Goal: Register for event/course

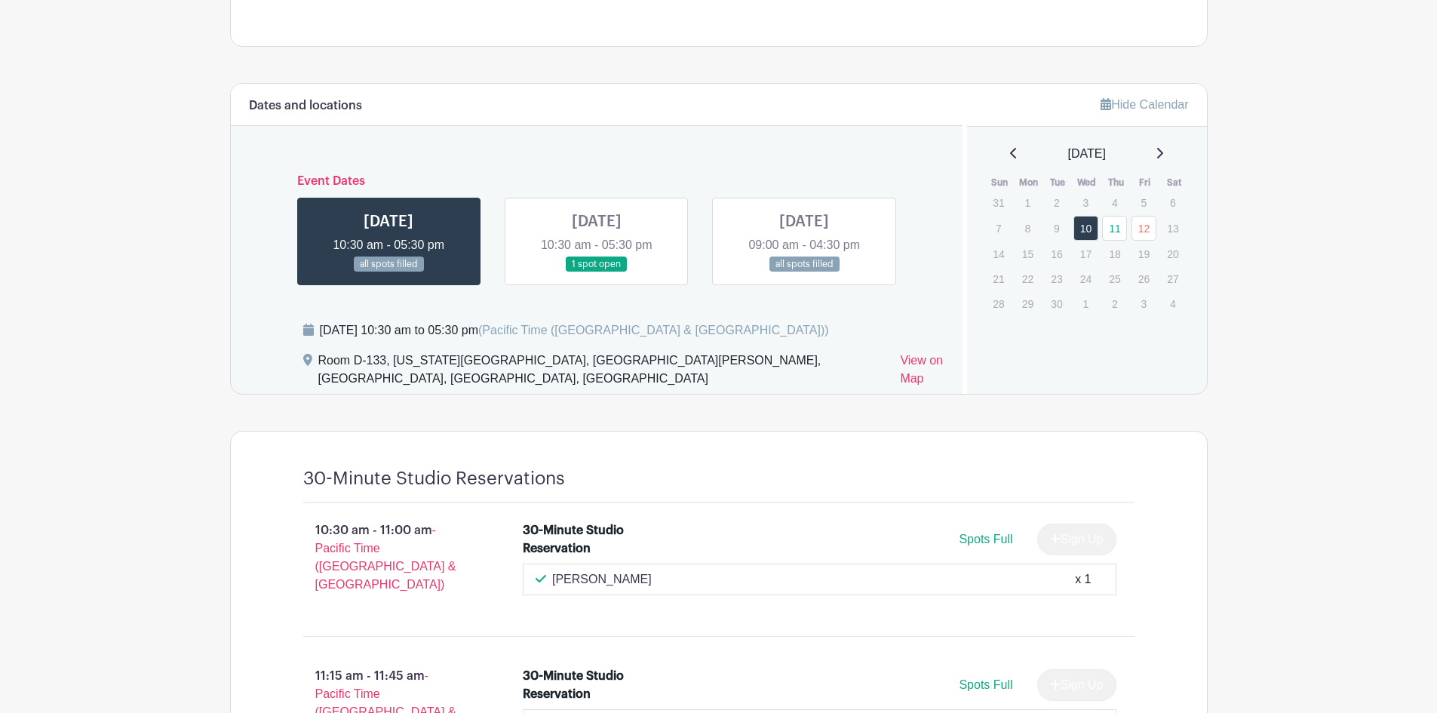
scroll to position [830, 0]
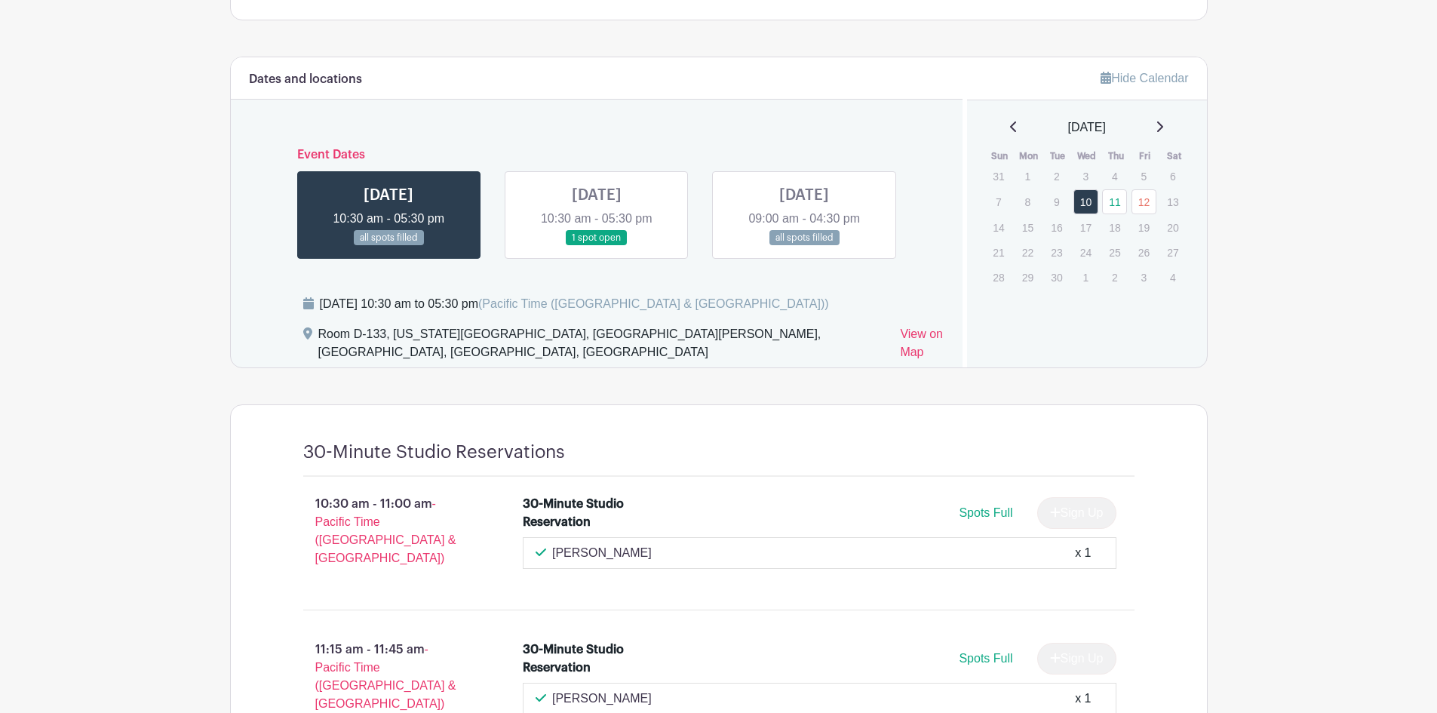
click at [804, 246] on link at bounding box center [804, 246] width 0 height 0
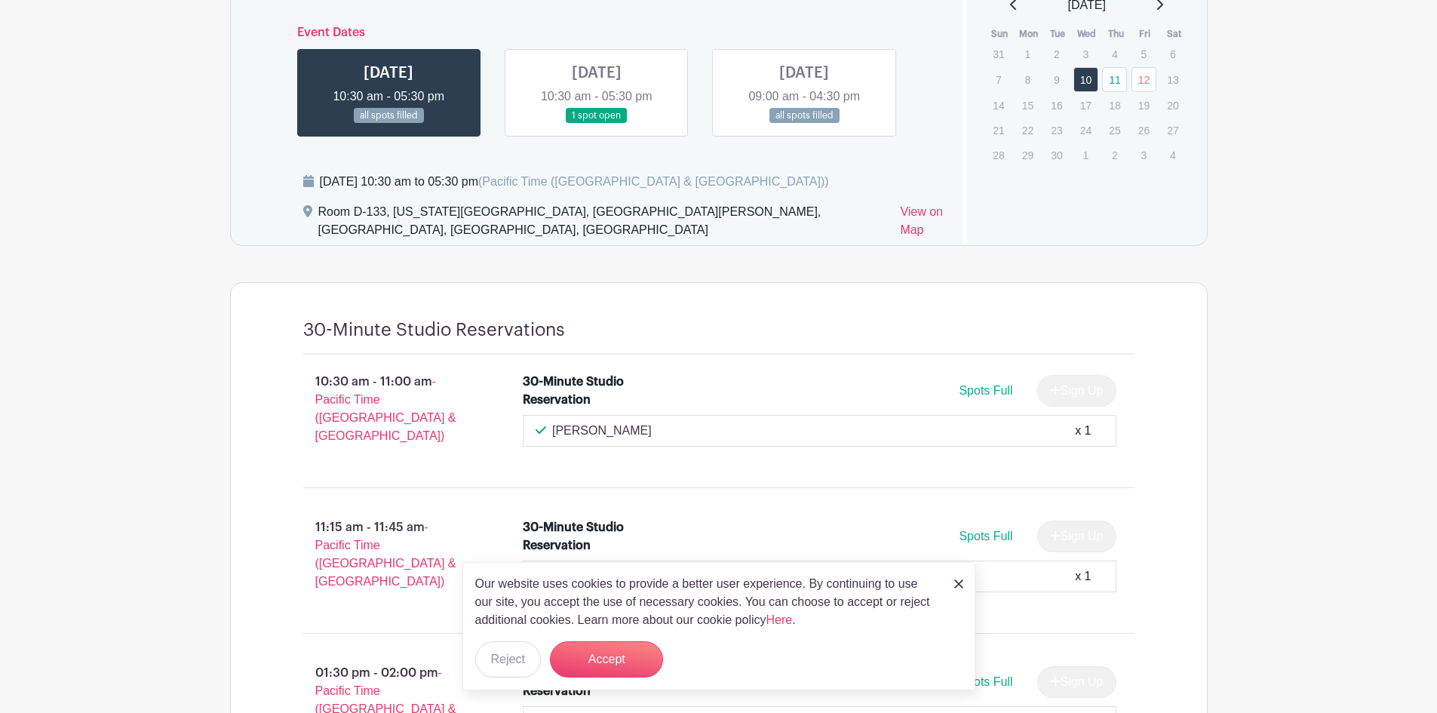
scroll to position [981, 0]
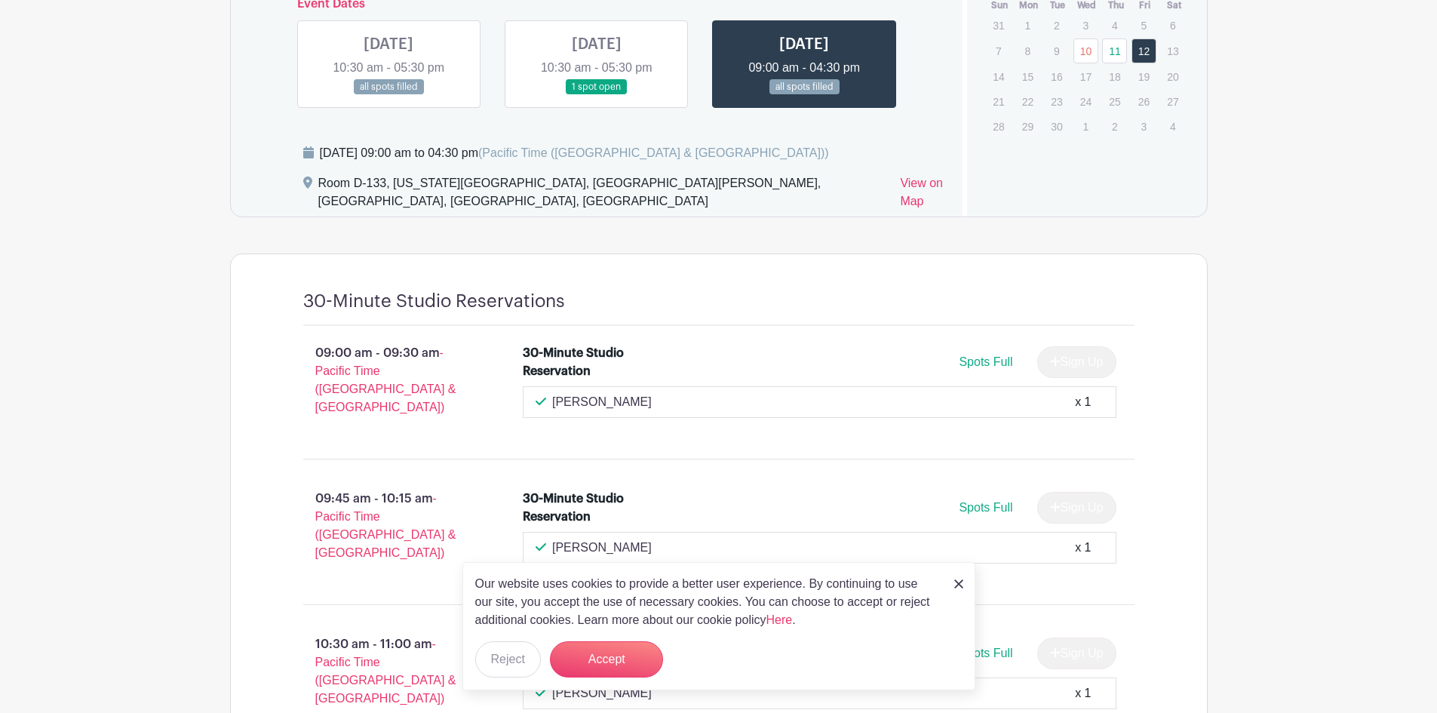
click at [956, 578] on link at bounding box center [958, 583] width 9 height 18
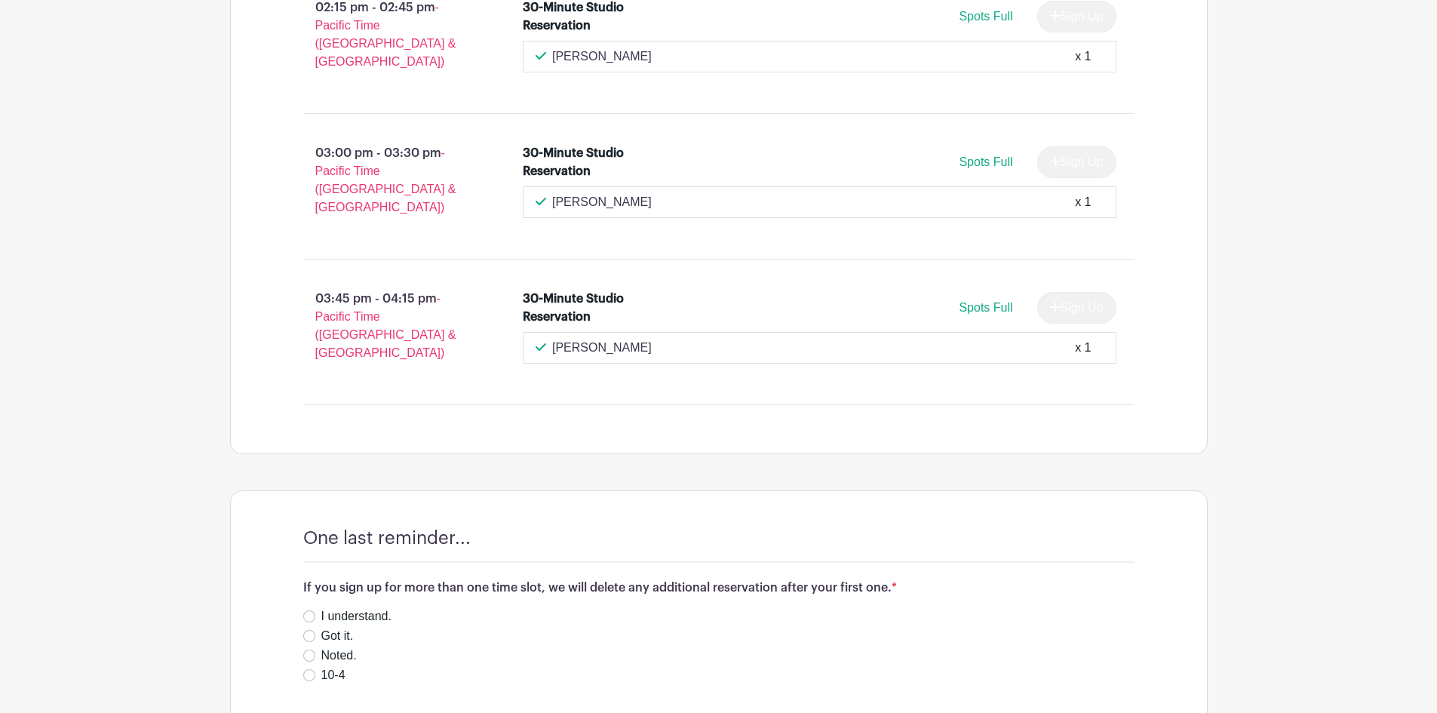
scroll to position [2090, 0]
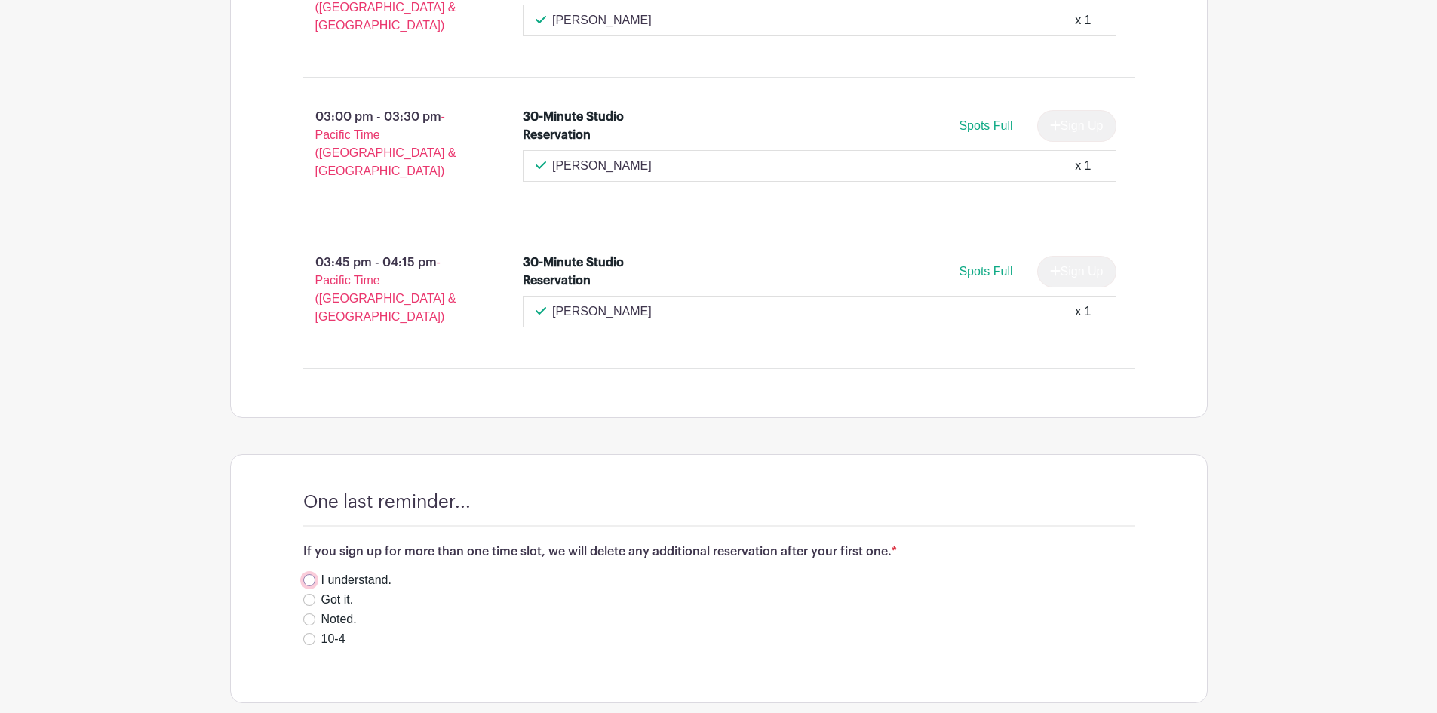
click at [309, 574] on input "I understand." at bounding box center [309, 580] width 12 height 12
radio input "true"
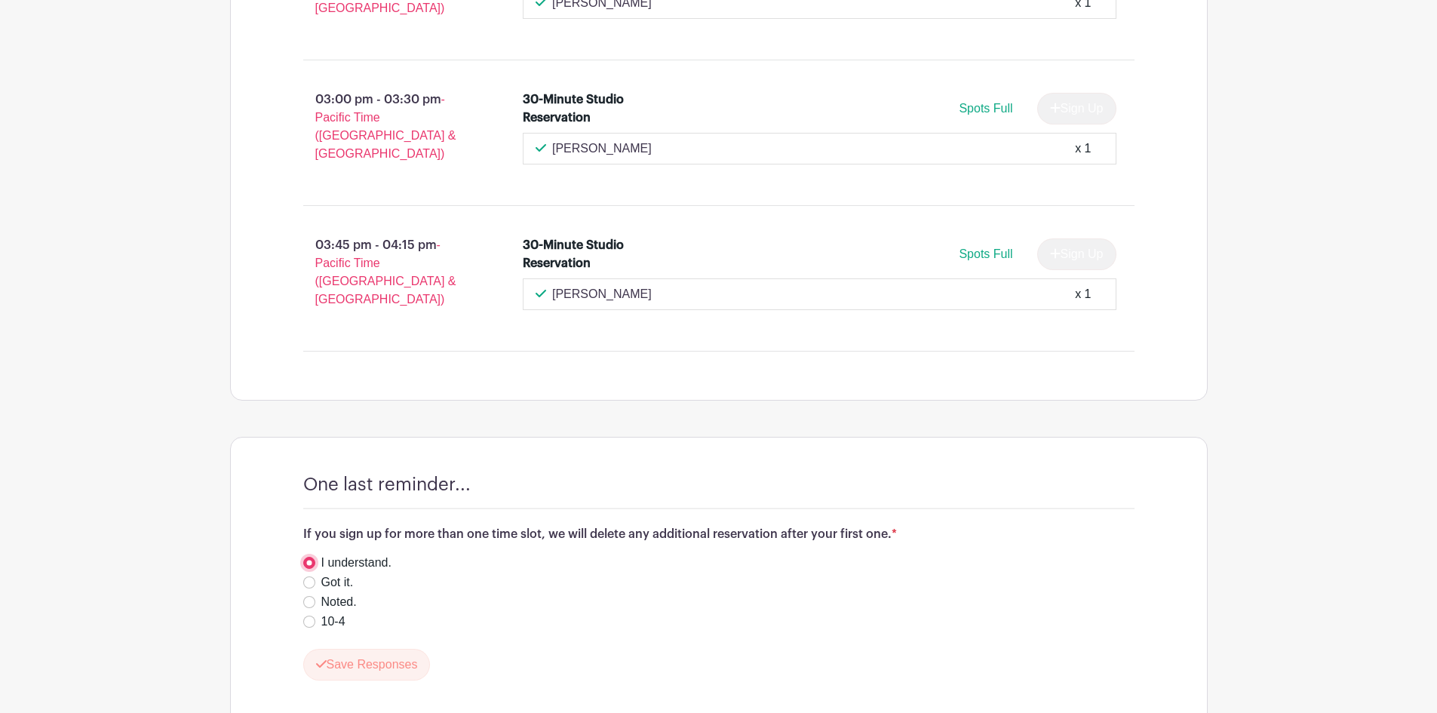
scroll to position [2134, 0]
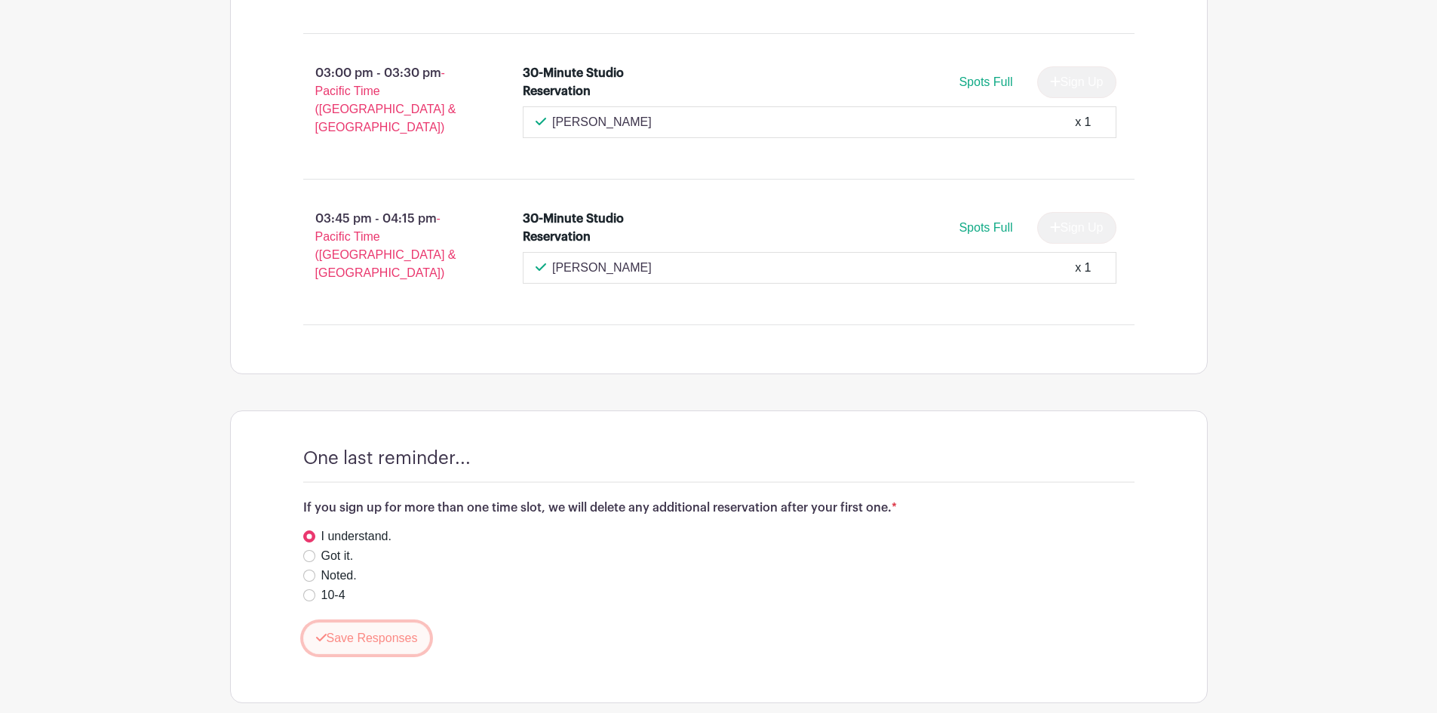
click at [411, 622] on button "Save Responses" at bounding box center [366, 638] width 127 height 32
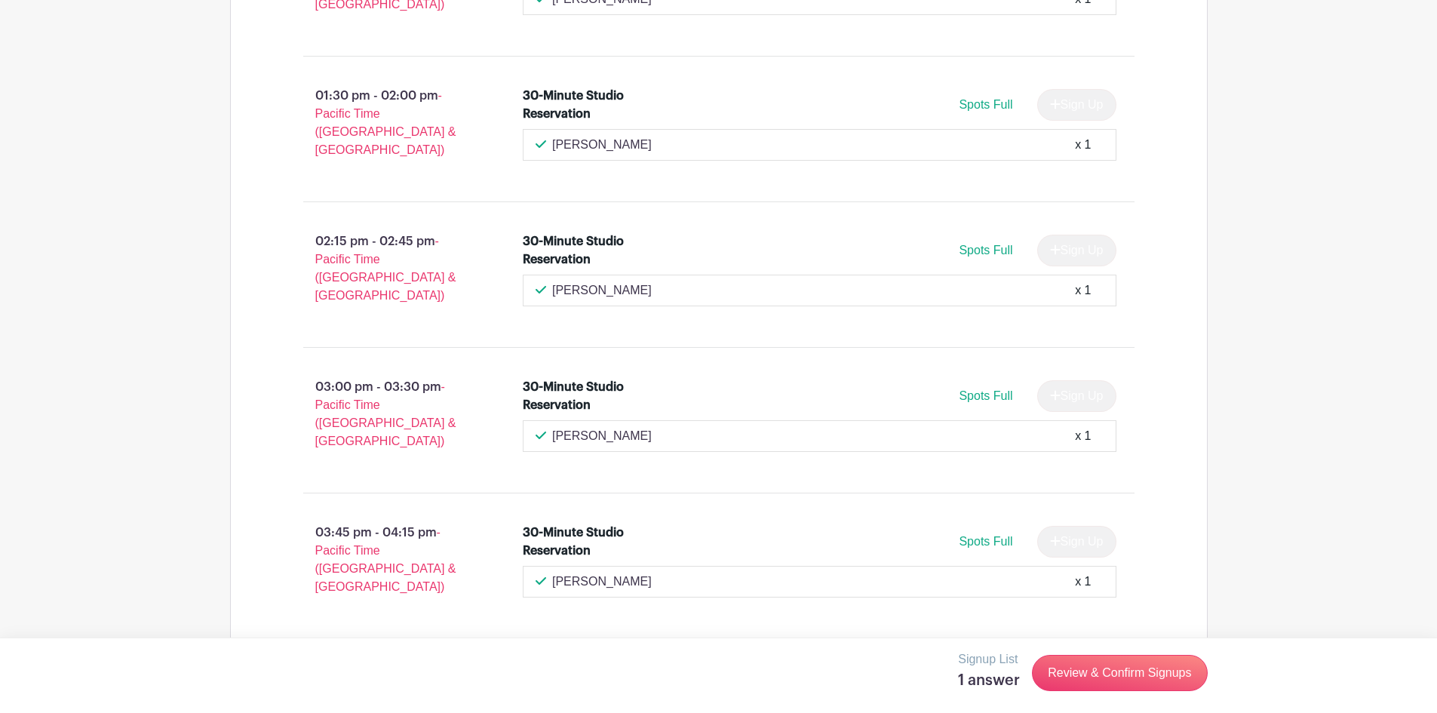
scroll to position [1788, 0]
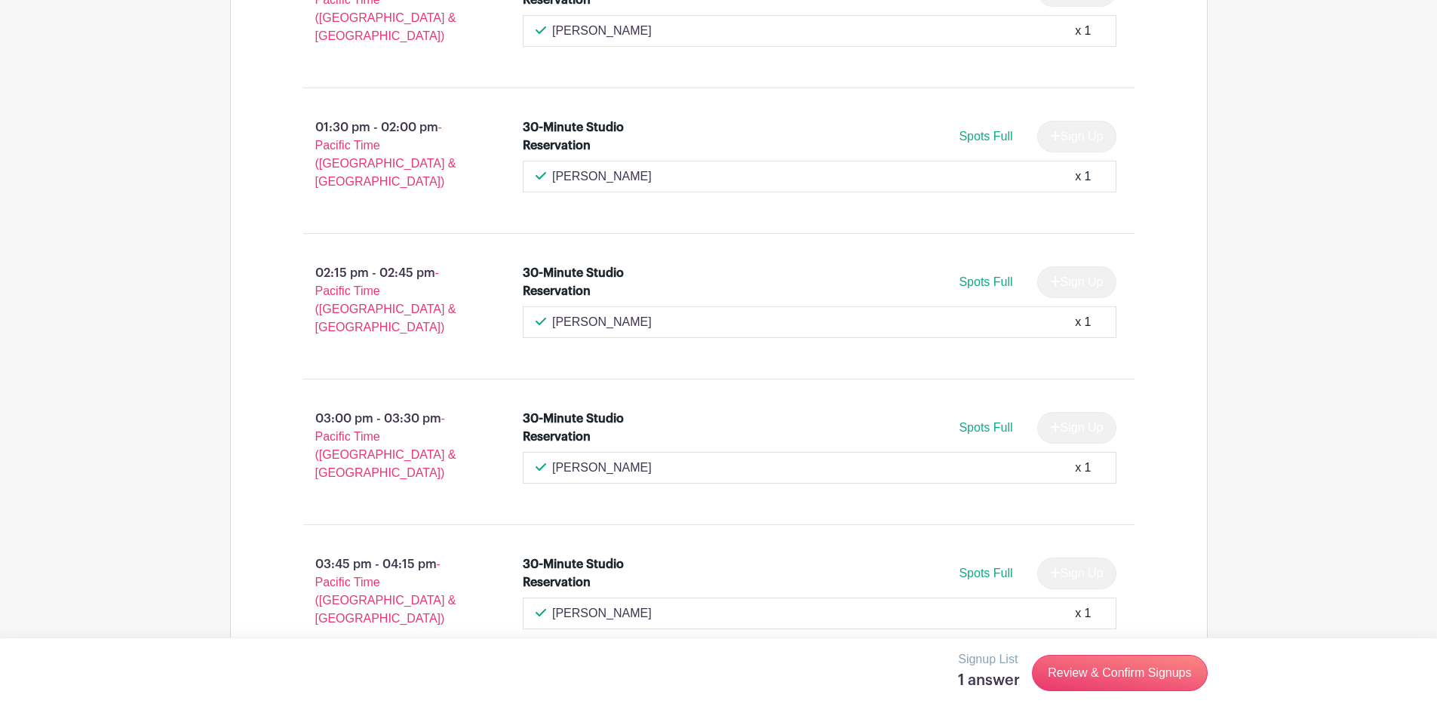
click at [587, 604] on p "Wanda Belle" at bounding box center [602, 613] width 100 height 18
drag, startPoint x: 1024, startPoint y: 542, endPoint x: 929, endPoint y: 545, distance: 95.9
click at [1022, 604] on div "Wanda Belle x 1" at bounding box center [820, 613] width 568 height 18
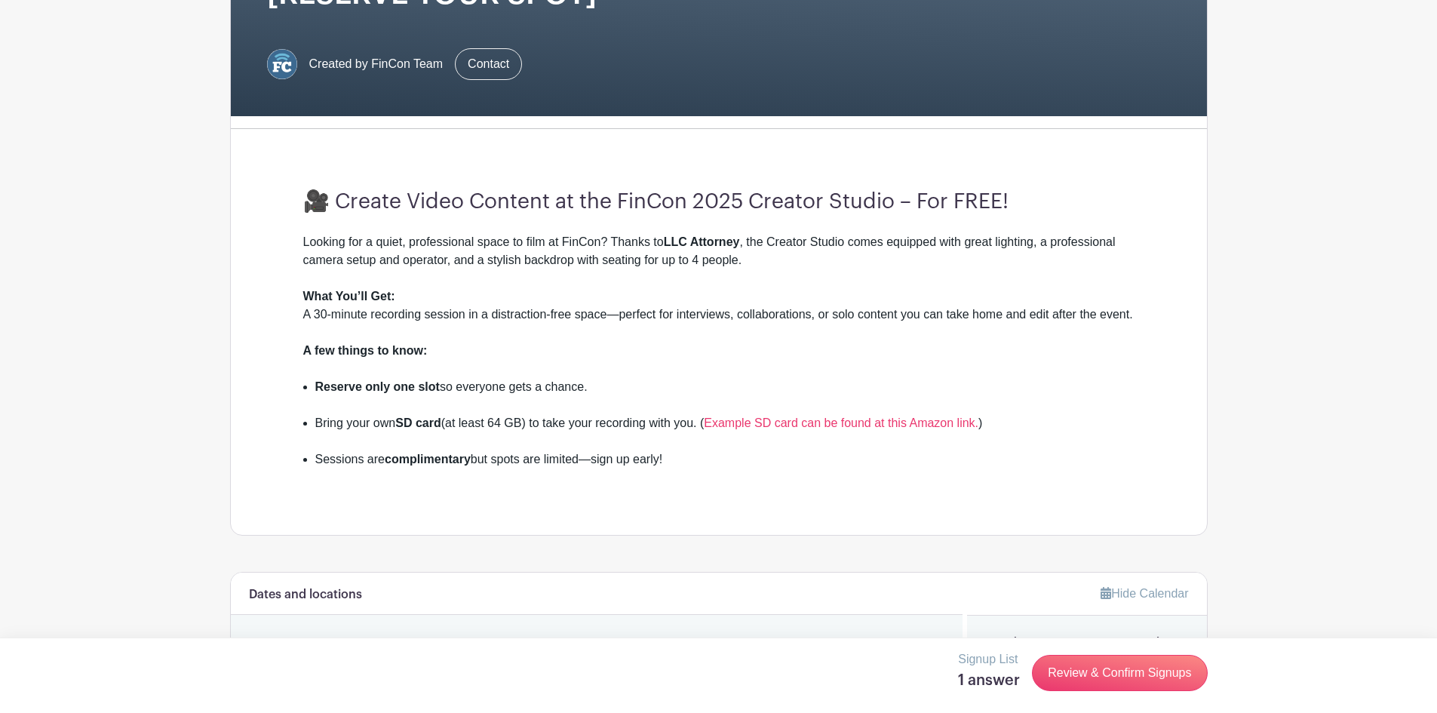
scroll to position [280, 0]
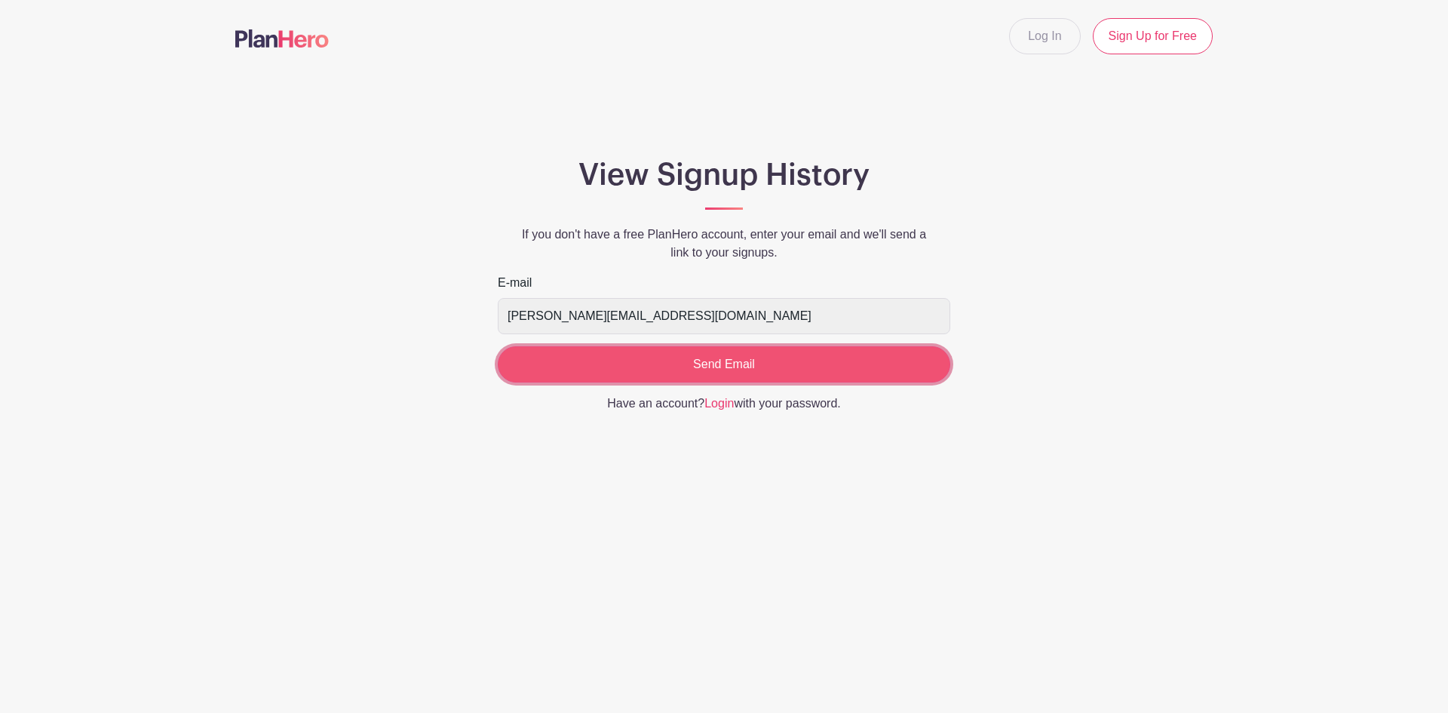
click at [705, 364] on input "Send Email" at bounding box center [724, 364] width 453 height 36
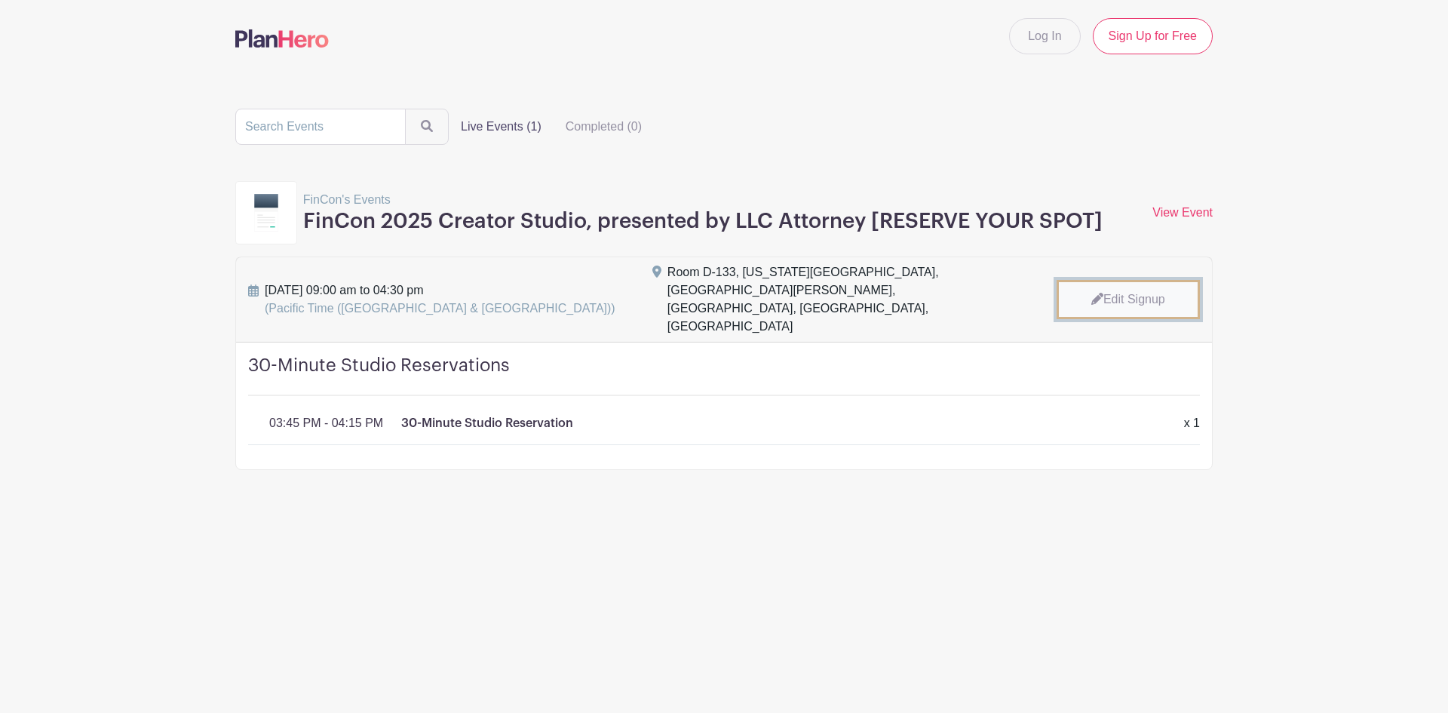
click at [1119, 280] on link "Edit Signup" at bounding box center [1128, 299] width 143 height 39
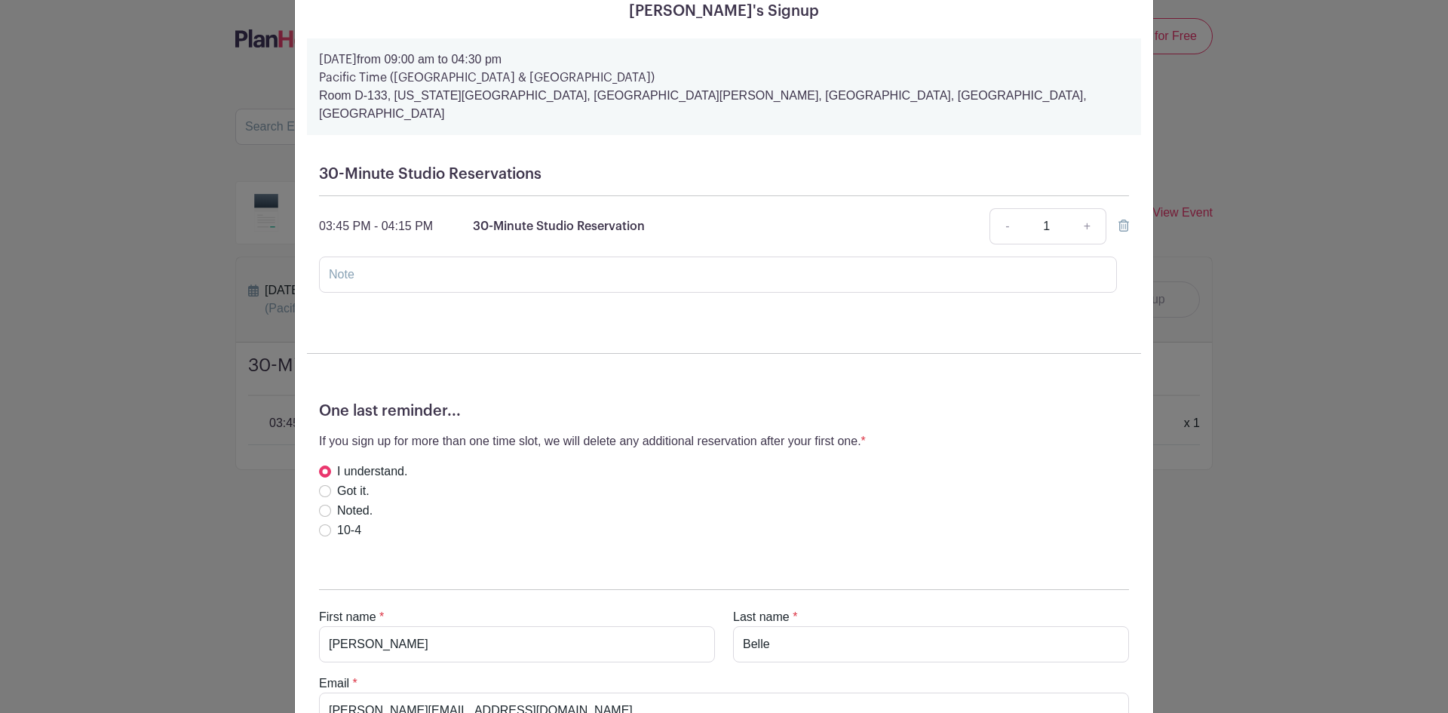
scroll to position [6, 0]
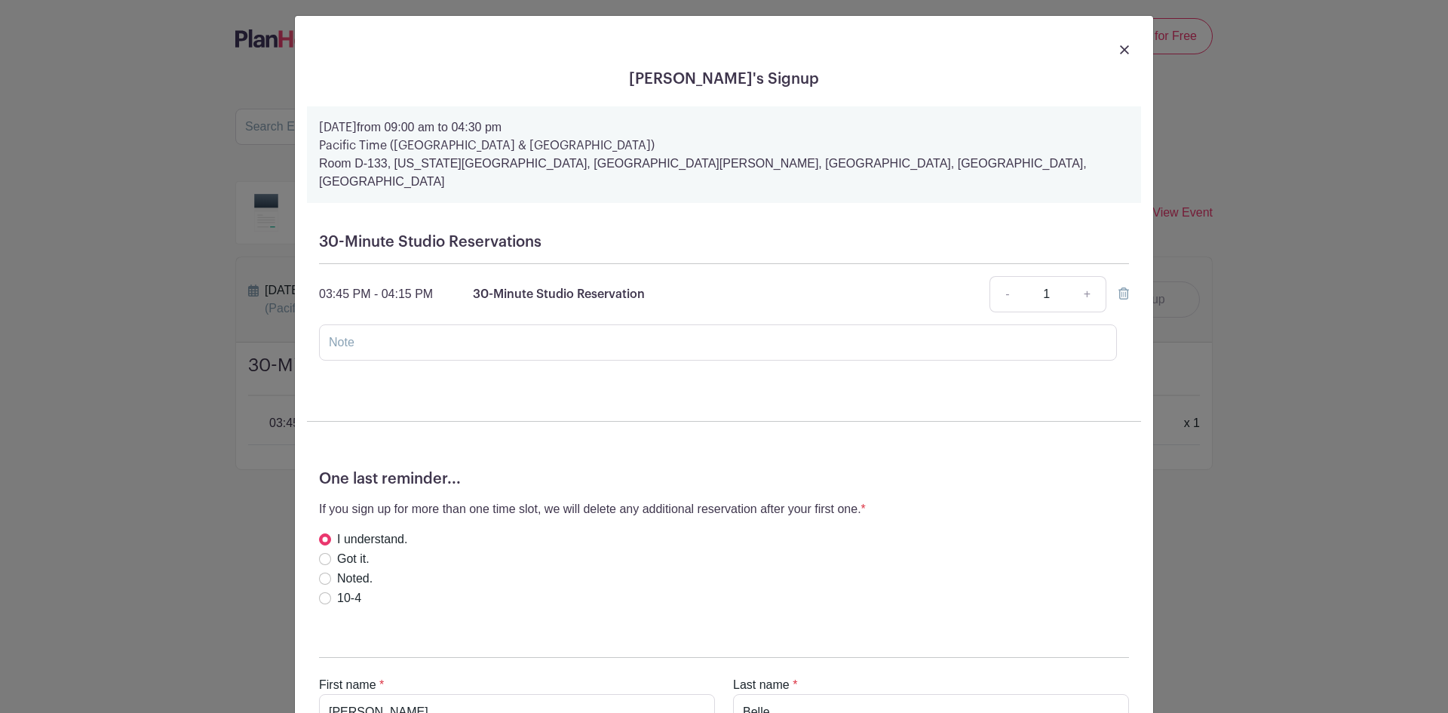
click at [1123, 287] on icon at bounding box center [1124, 293] width 11 height 12
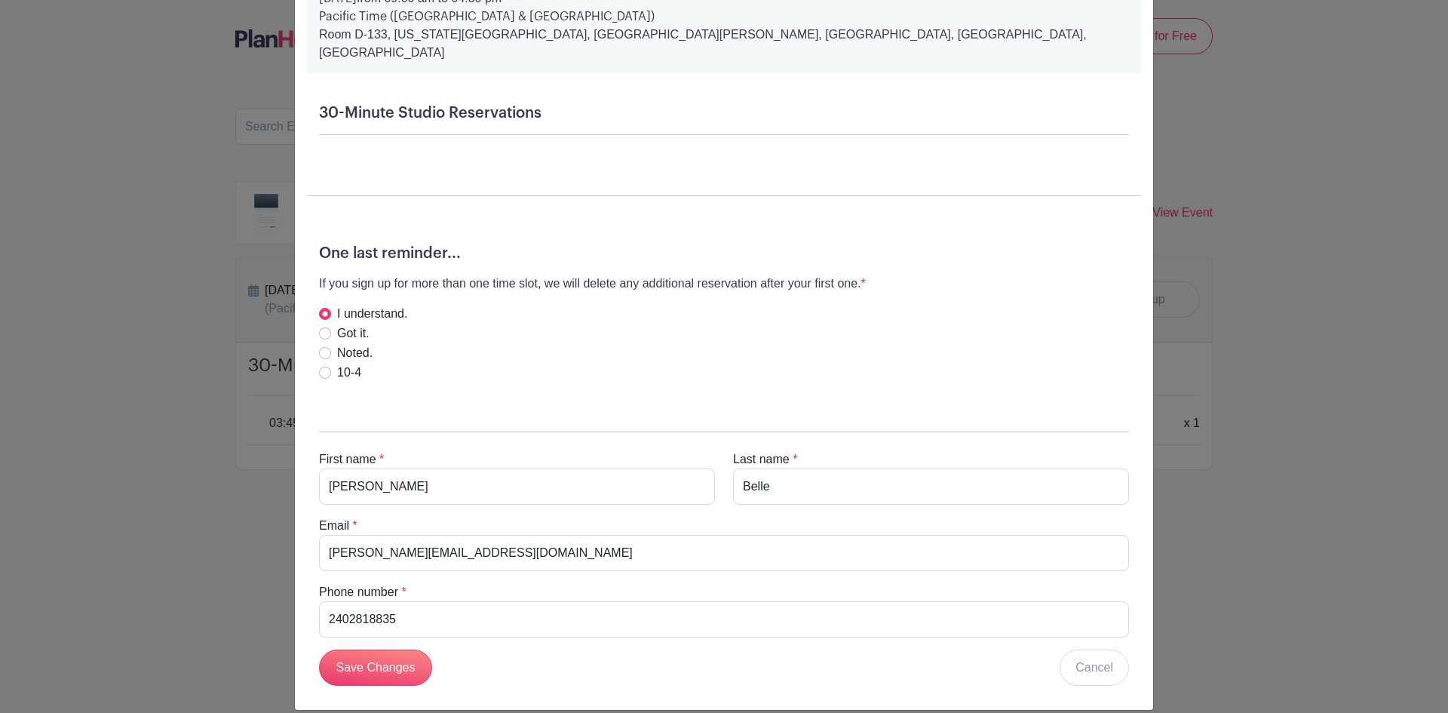
scroll to position [136, 0]
click at [397, 652] on input "Save Changes" at bounding box center [375, 667] width 113 height 36
